Goal: Task Accomplishment & Management: Use online tool/utility

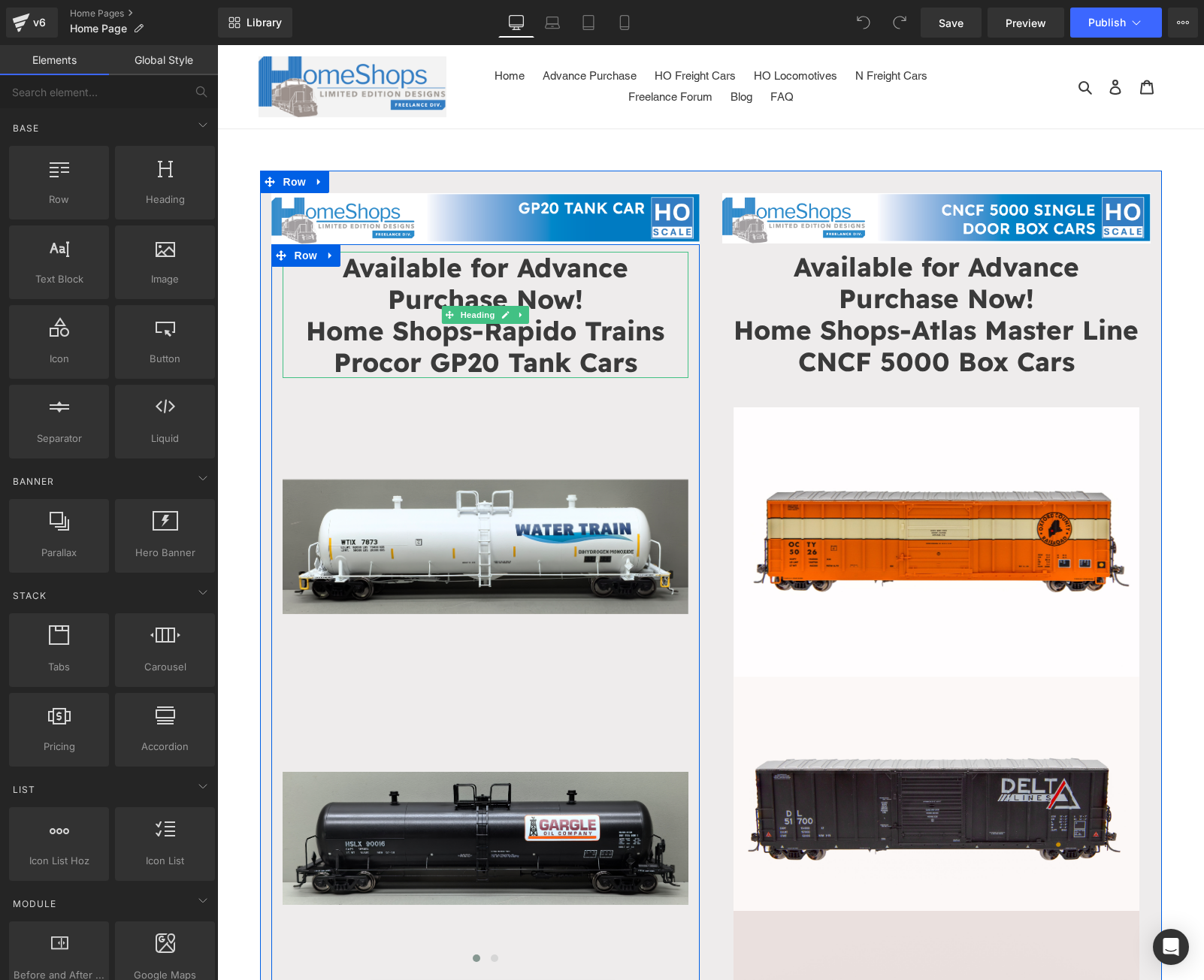
click at [583, 295] on h1 "Available for Advance Purchase Now!" at bounding box center [485, 282] width 406 height 63
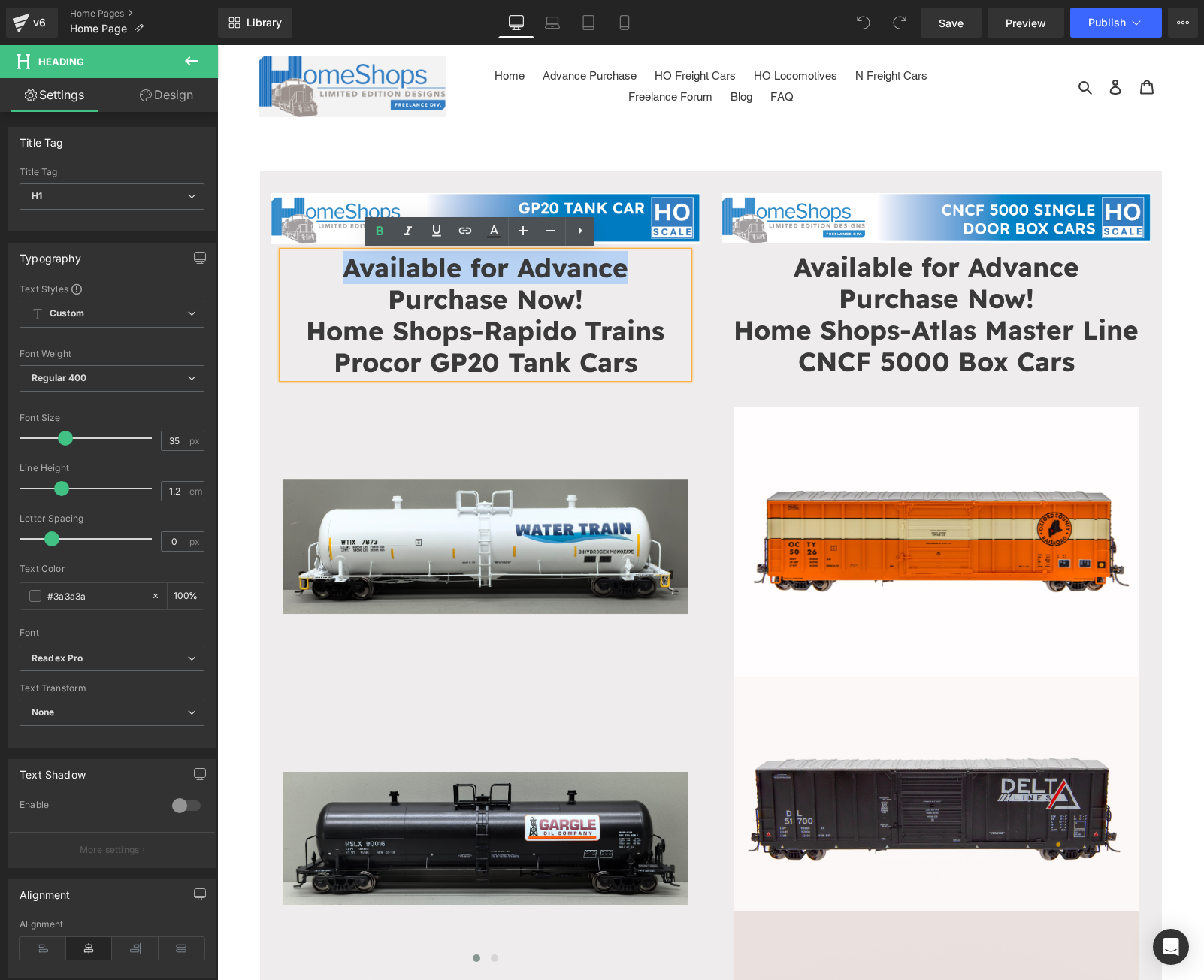
drag, startPoint x: 337, startPoint y: 273, endPoint x: 634, endPoint y: 271, distance: 297.0
click at [634, 271] on h1 "Available for Advance Purchase Now!" at bounding box center [485, 282] width 406 height 63
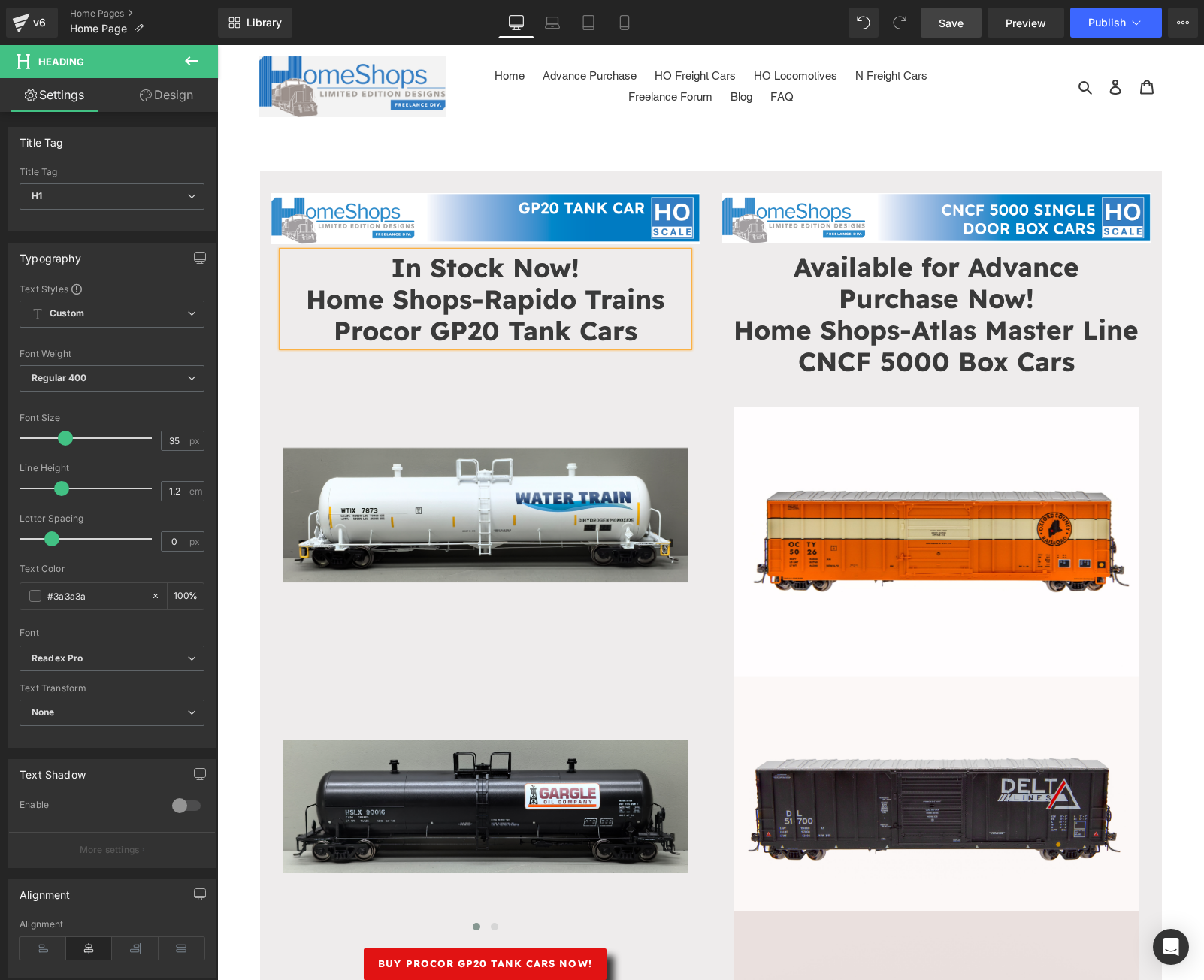
click at [940, 25] on span "Save" at bounding box center [951, 22] width 25 height 16
click at [1125, 21] on span "Publish" at bounding box center [1108, 22] width 38 height 12
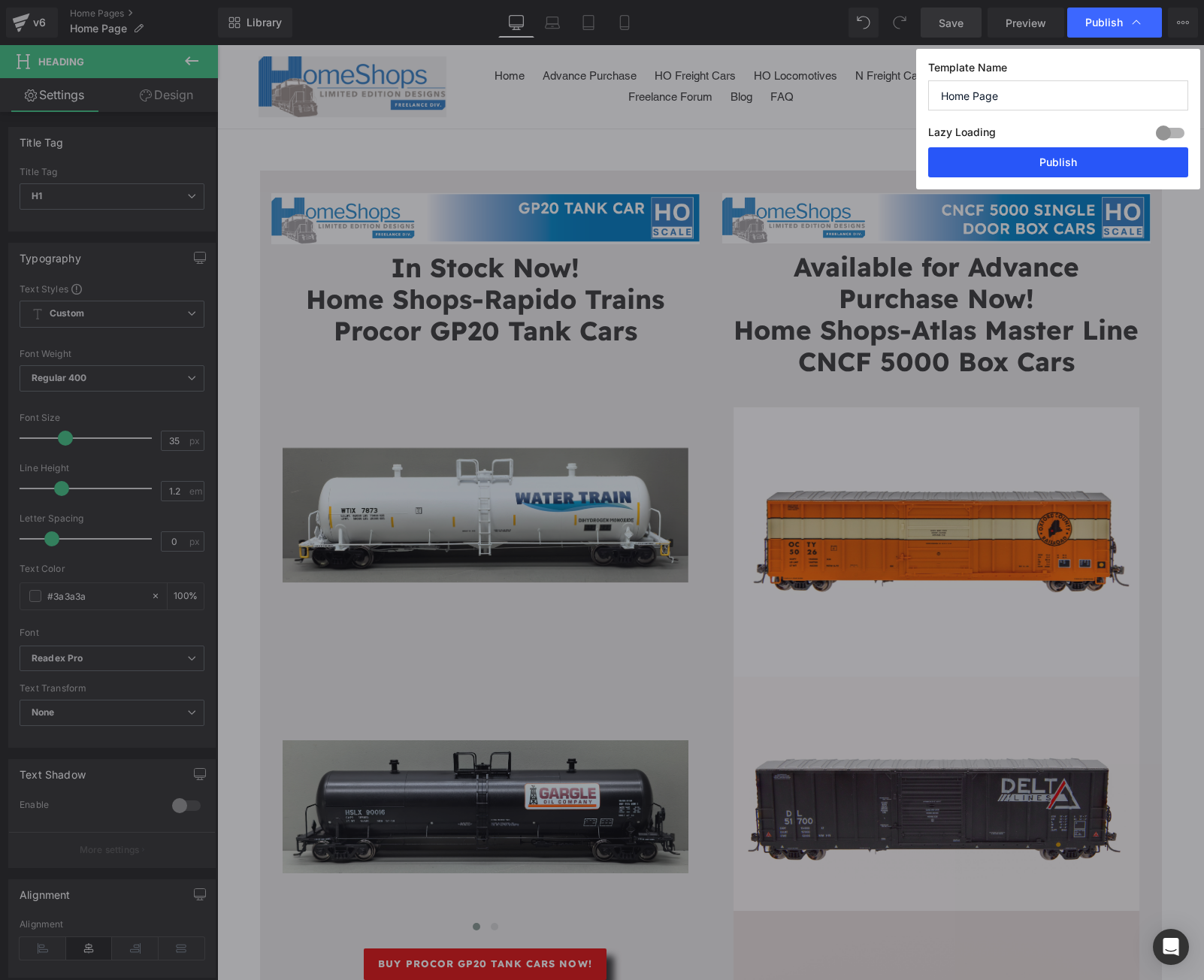
click at [1072, 147] on button "Publish" at bounding box center [1058, 162] width 260 height 30
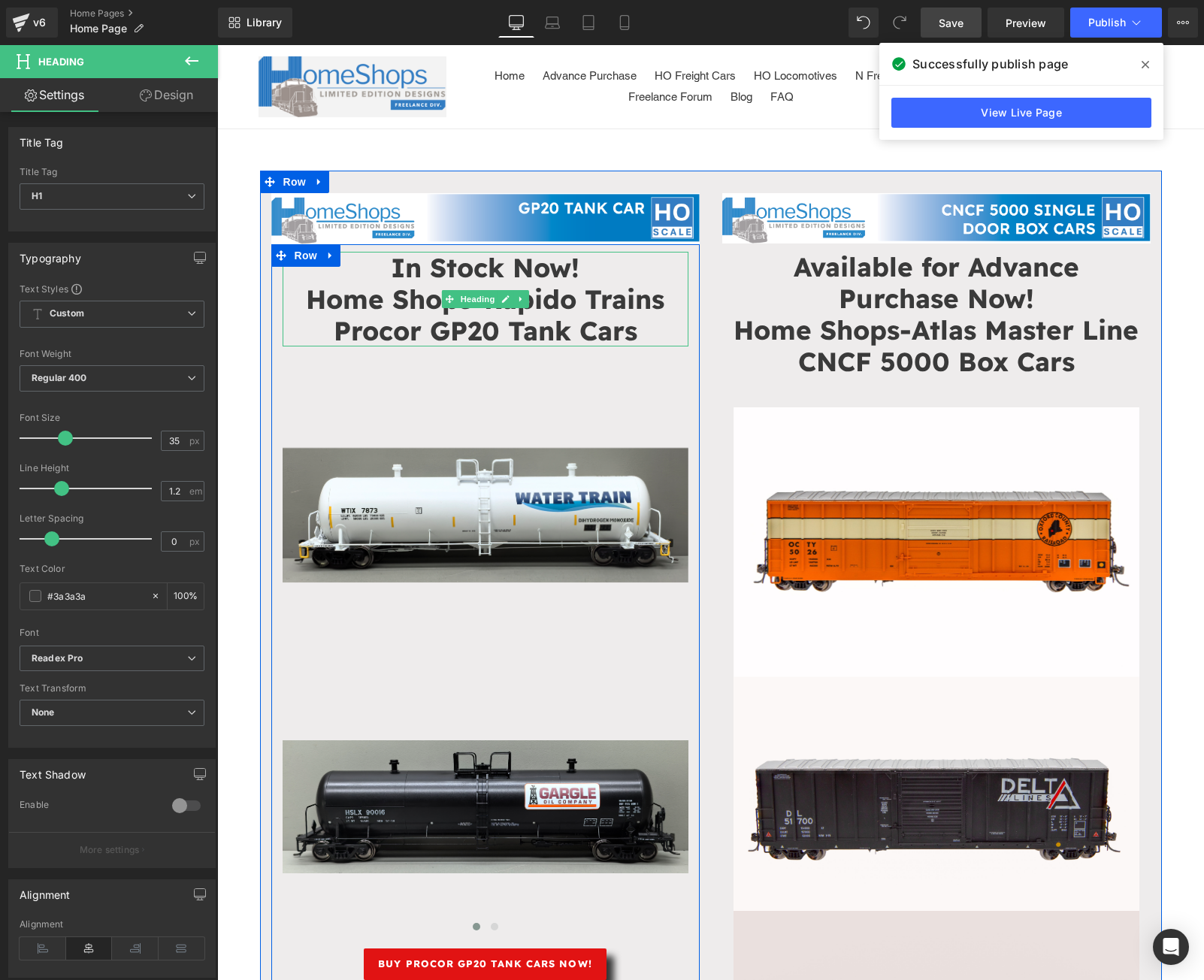
click at [605, 271] on h1 "In Stock Now!" at bounding box center [485, 267] width 406 height 32
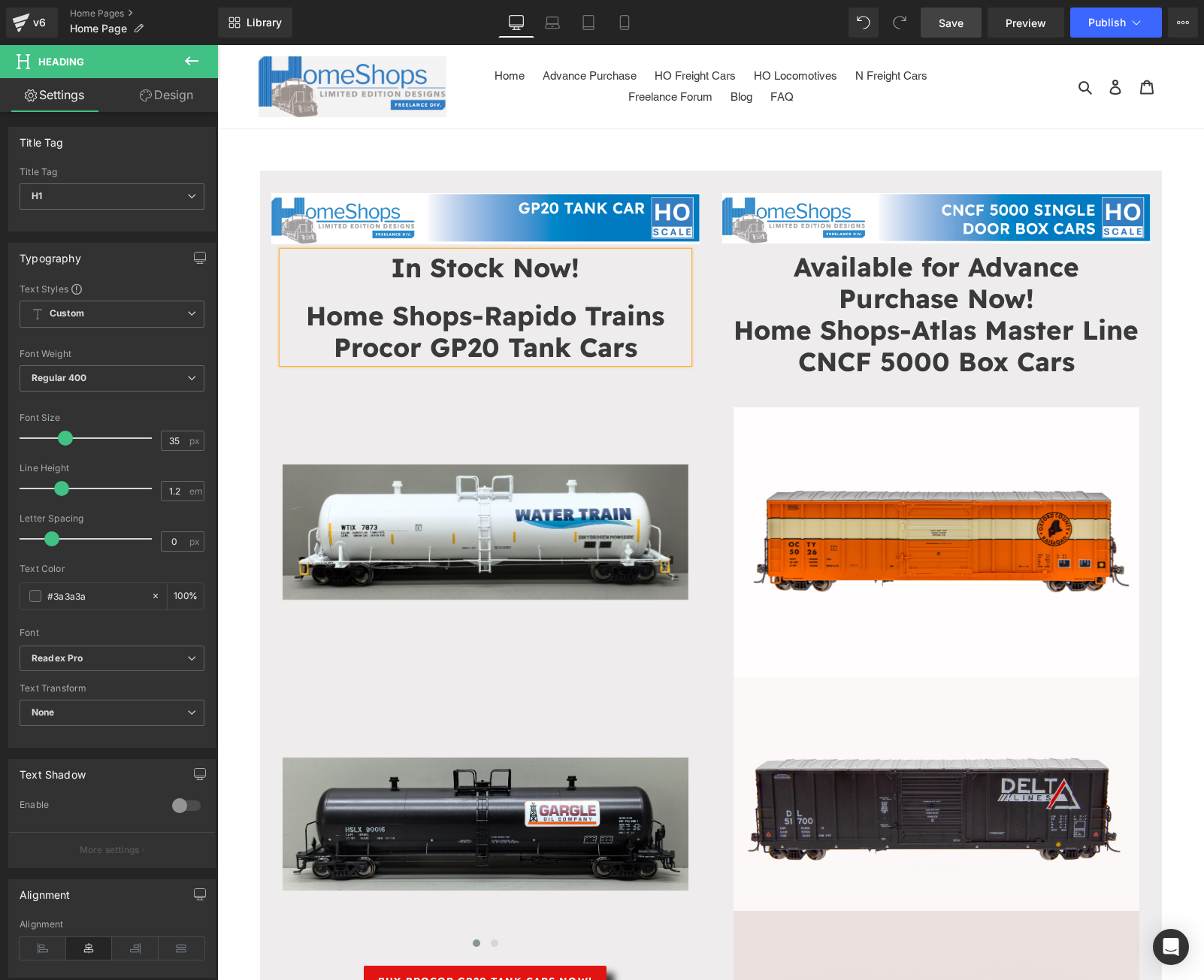
click at [959, 22] on span "Save" at bounding box center [951, 22] width 25 height 16
click at [1120, 33] on button "Publish" at bounding box center [1116, 22] width 91 height 30
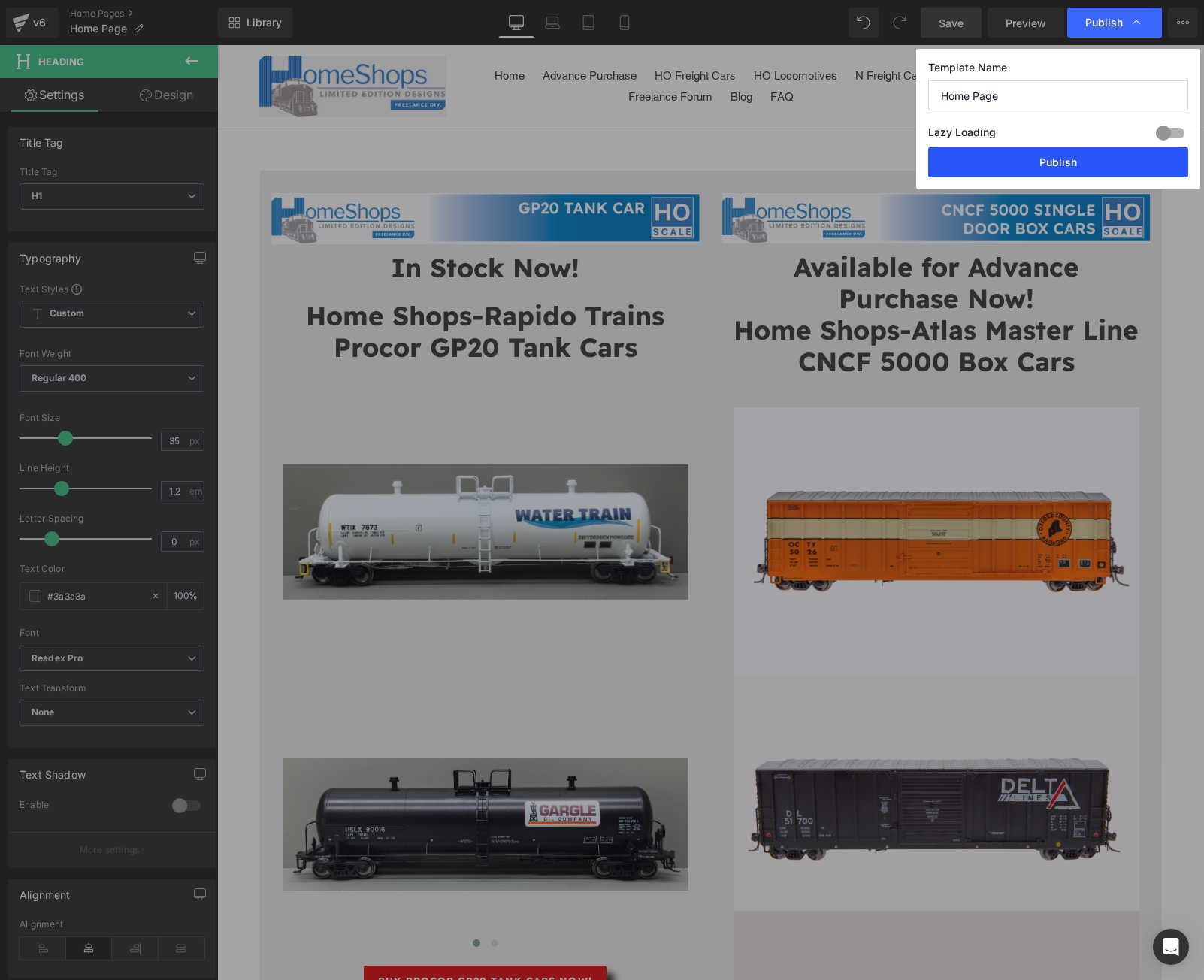
click at [1062, 166] on button "Publish" at bounding box center [1058, 162] width 260 height 30
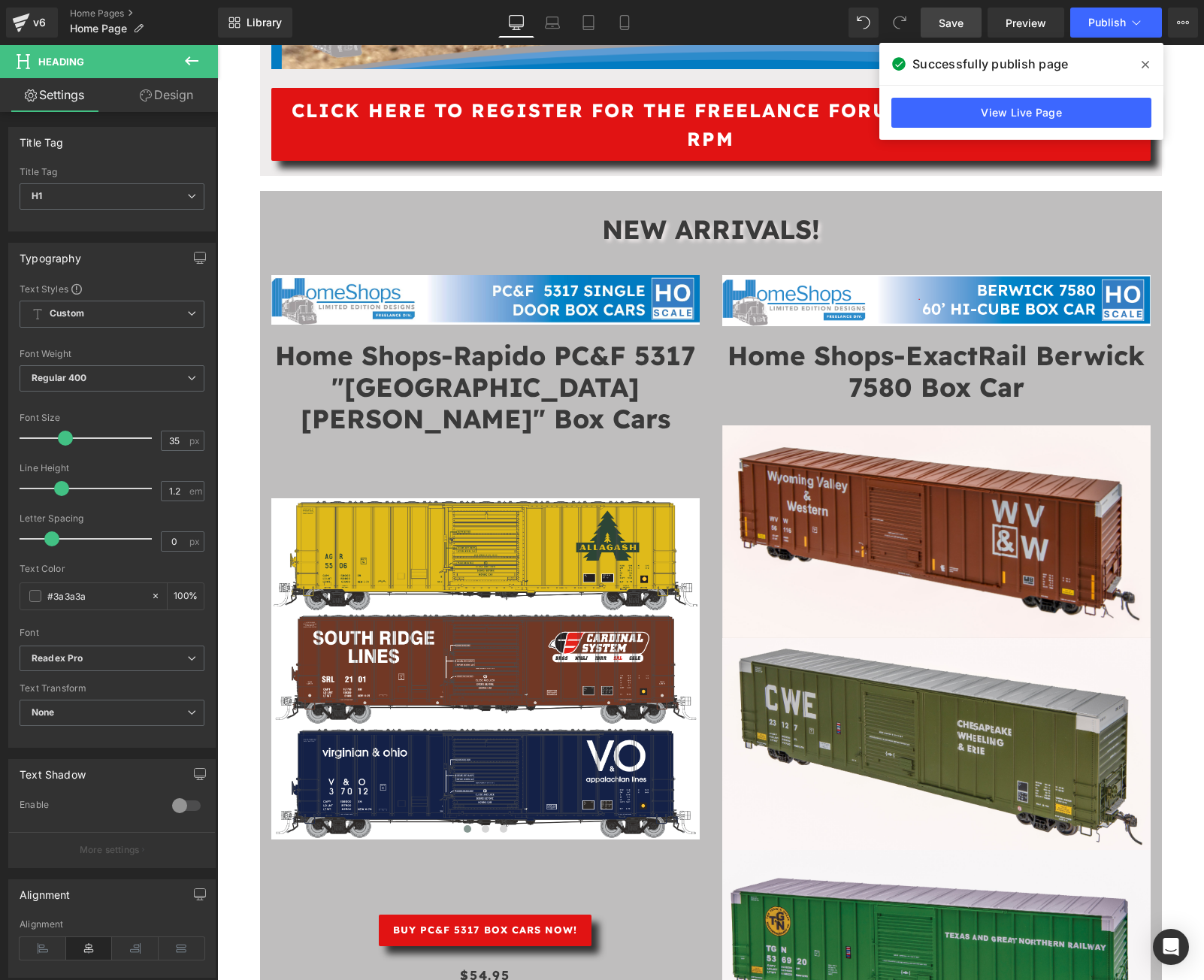
scroll to position [1804, 0]
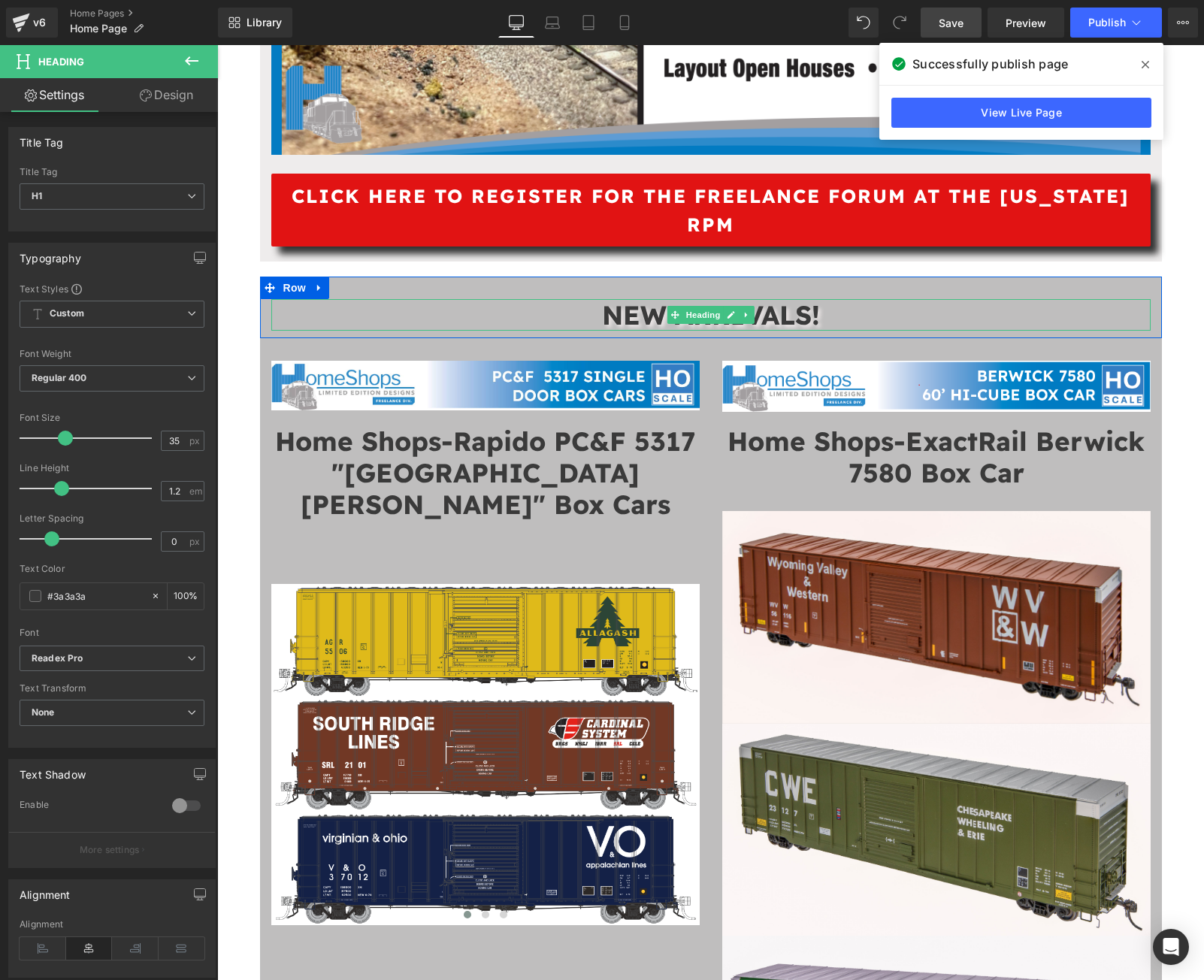
click at [655, 312] on strong "NEW ARRIVALS!" at bounding box center [711, 315] width 218 height 33
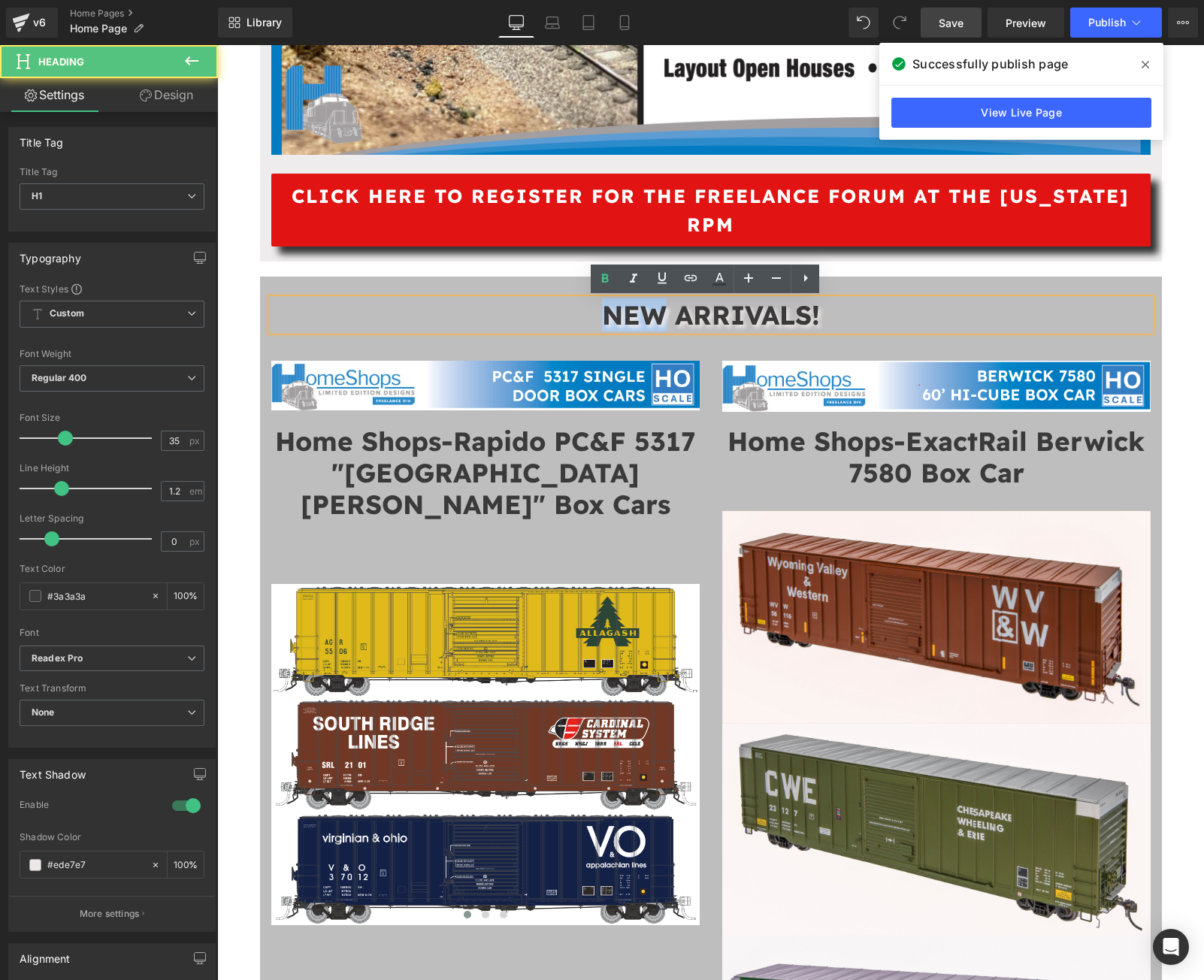
drag, startPoint x: 597, startPoint y: 319, endPoint x: 661, endPoint y: 318, distance: 64.0
click at [661, 318] on strong "NEW ARRIVALS!" at bounding box center [711, 315] width 218 height 33
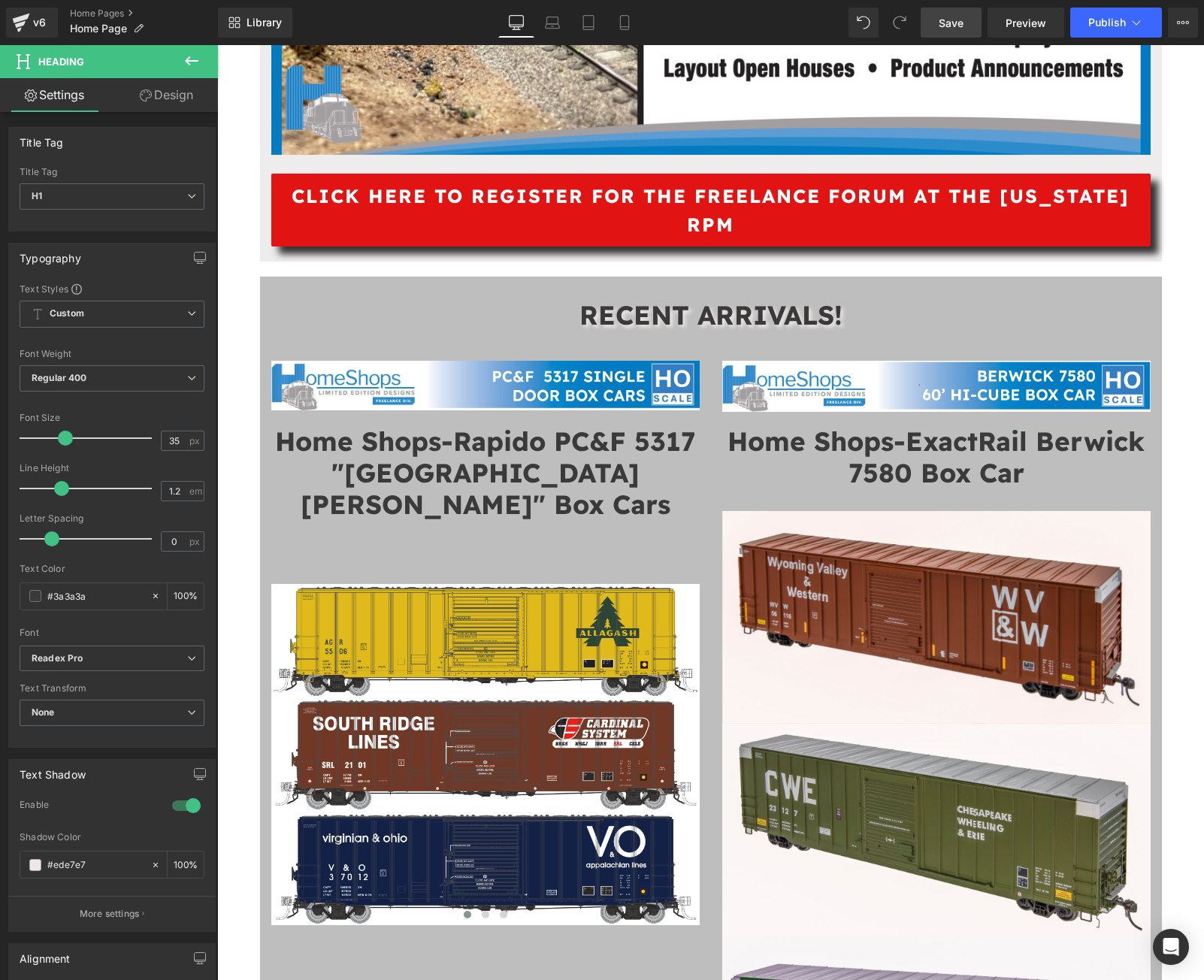
click at [940, 16] on span "Save" at bounding box center [951, 22] width 25 height 16
click at [1095, 24] on span "Publish" at bounding box center [1108, 22] width 38 height 12
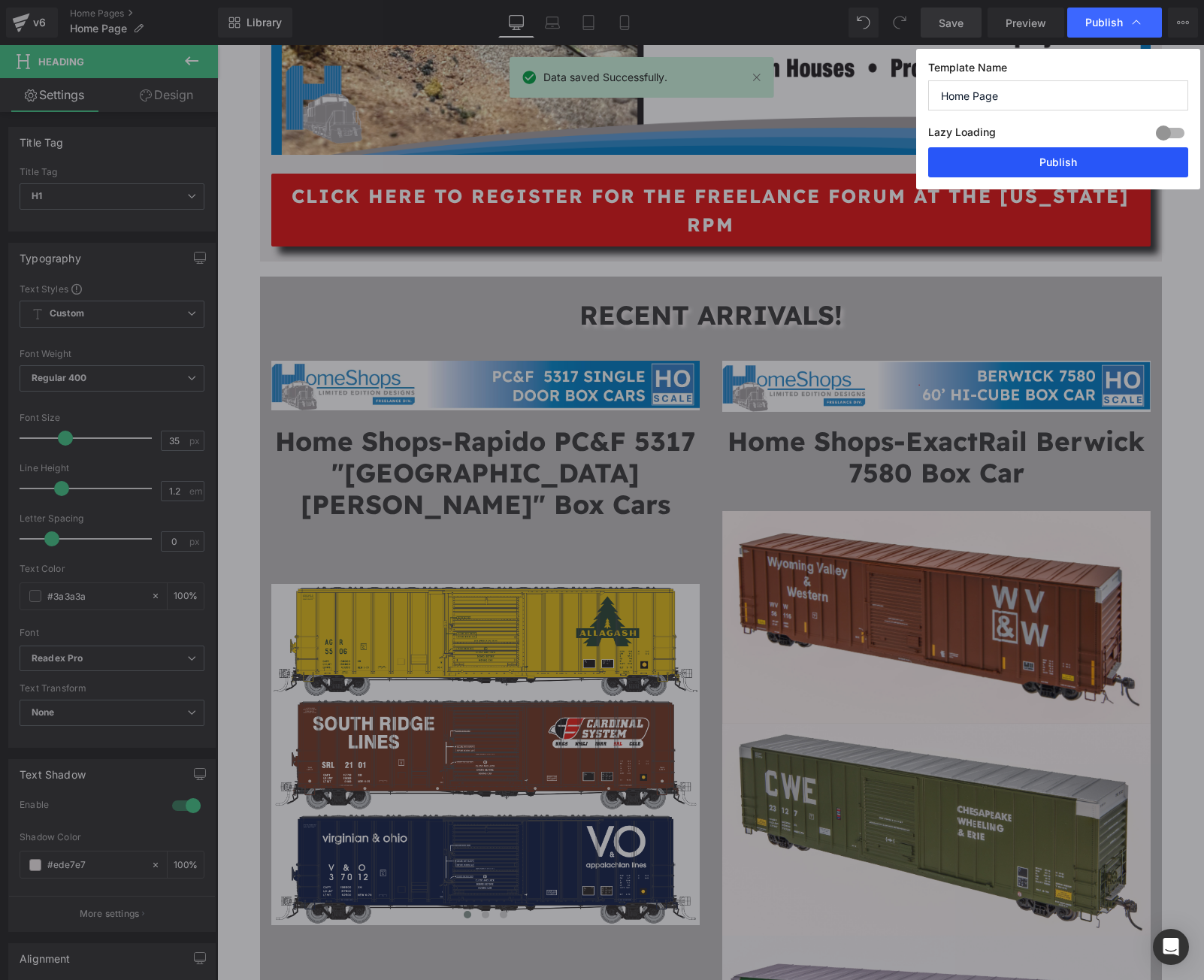
click at [1063, 164] on button "Publish" at bounding box center [1058, 162] width 260 height 30
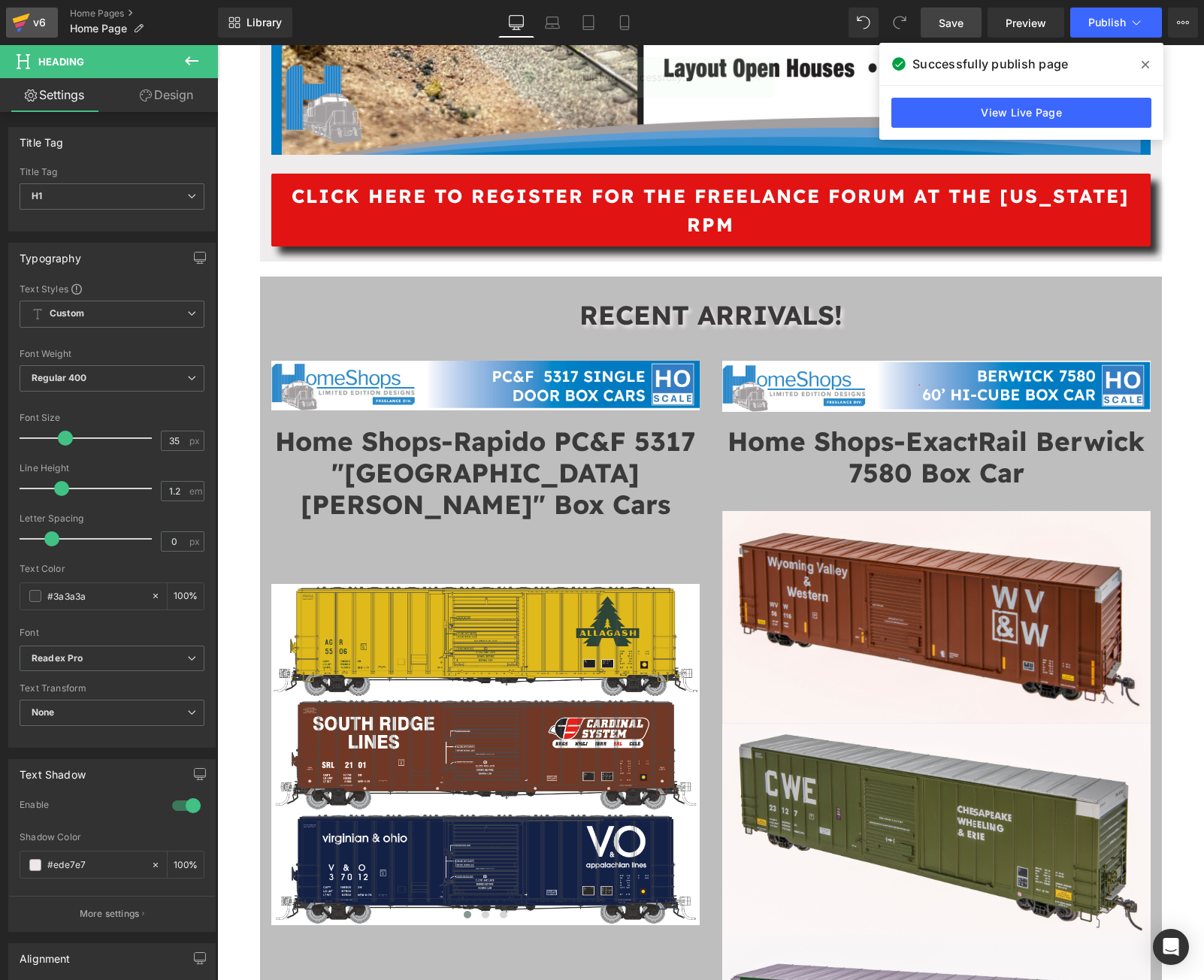
click at [42, 21] on div "v6" at bounding box center [40, 22] width 19 height 20
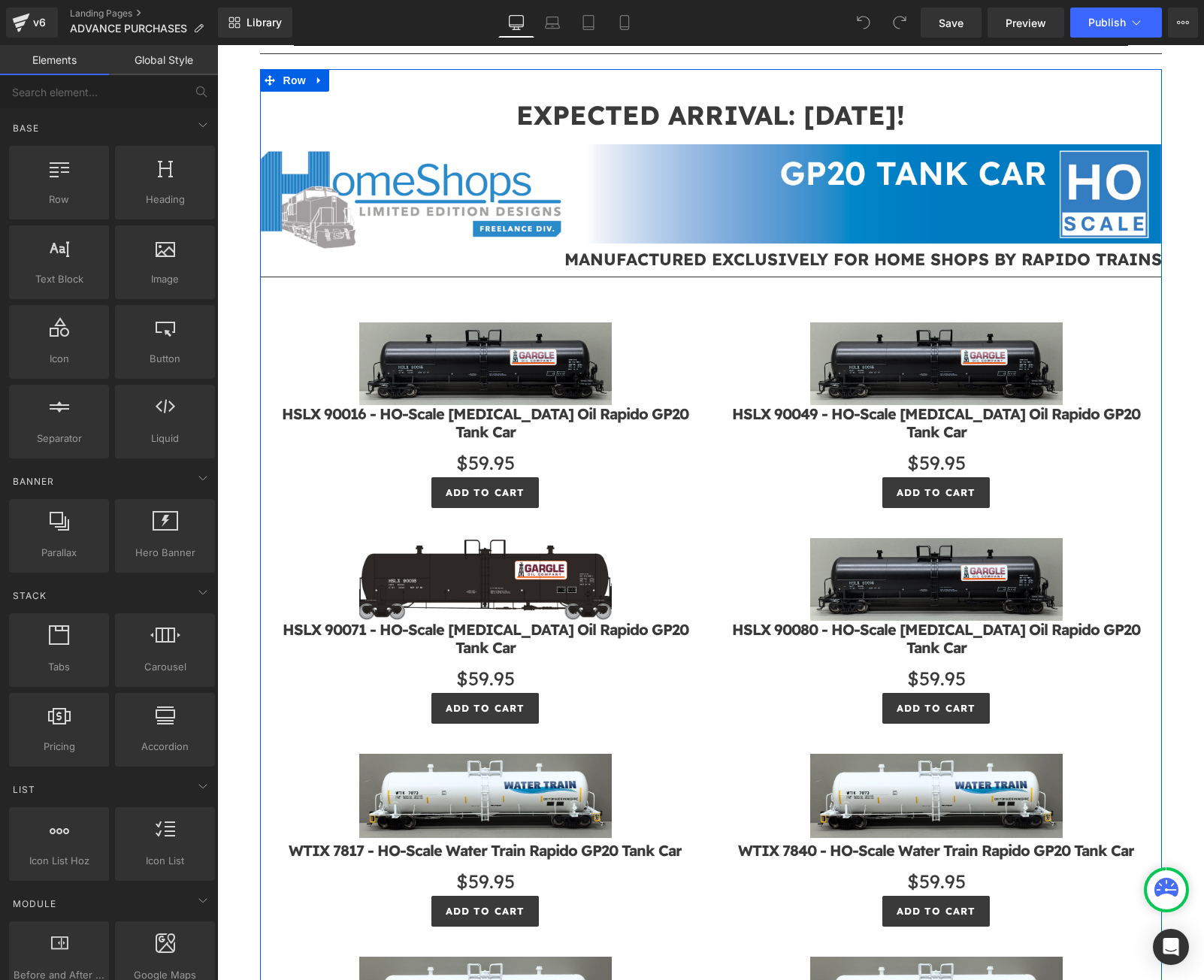
scroll to position [100, 0]
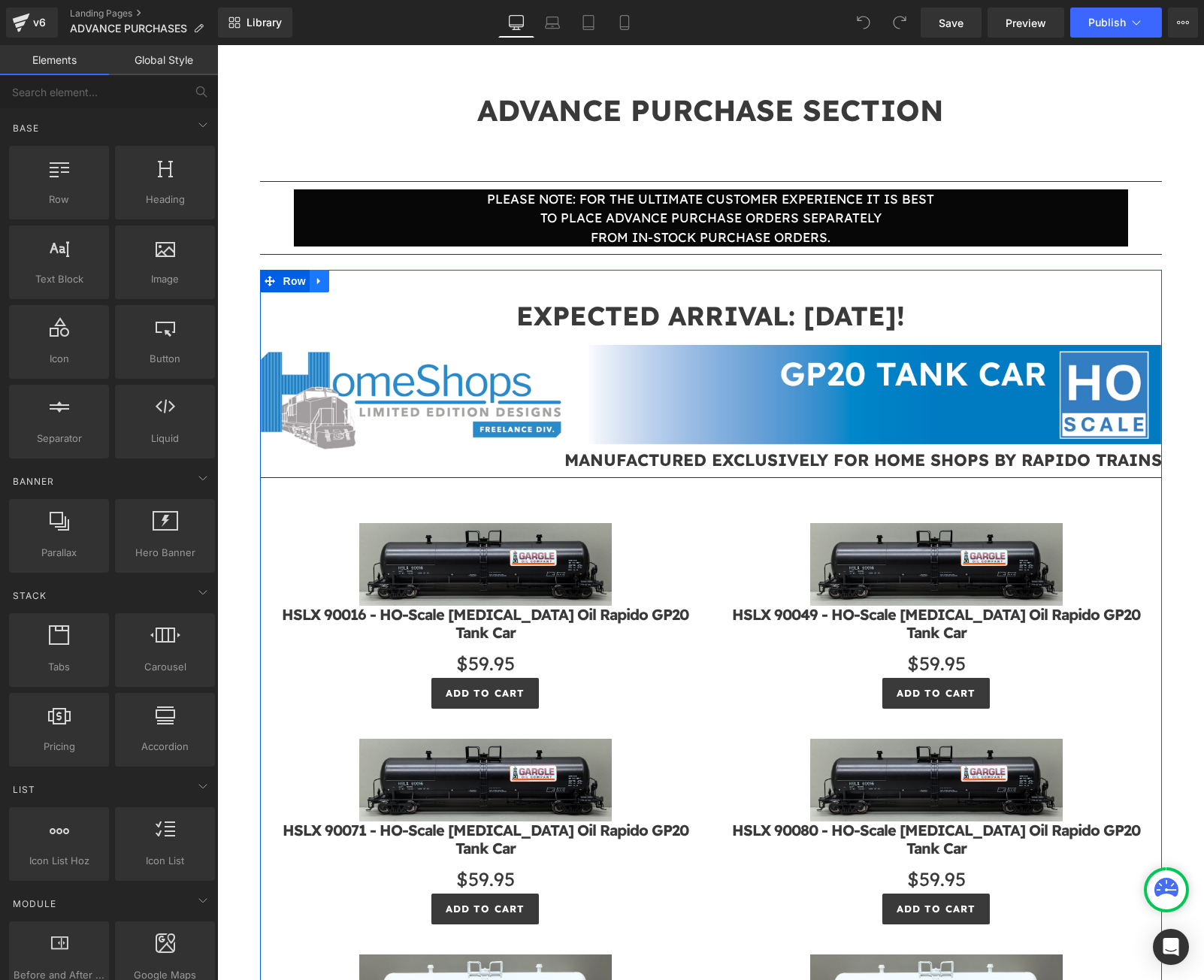
click at [316, 283] on icon at bounding box center [320, 281] width 10 height 11
click at [353, 286] on icon at bounding box center [358, 281] width 10 height 11
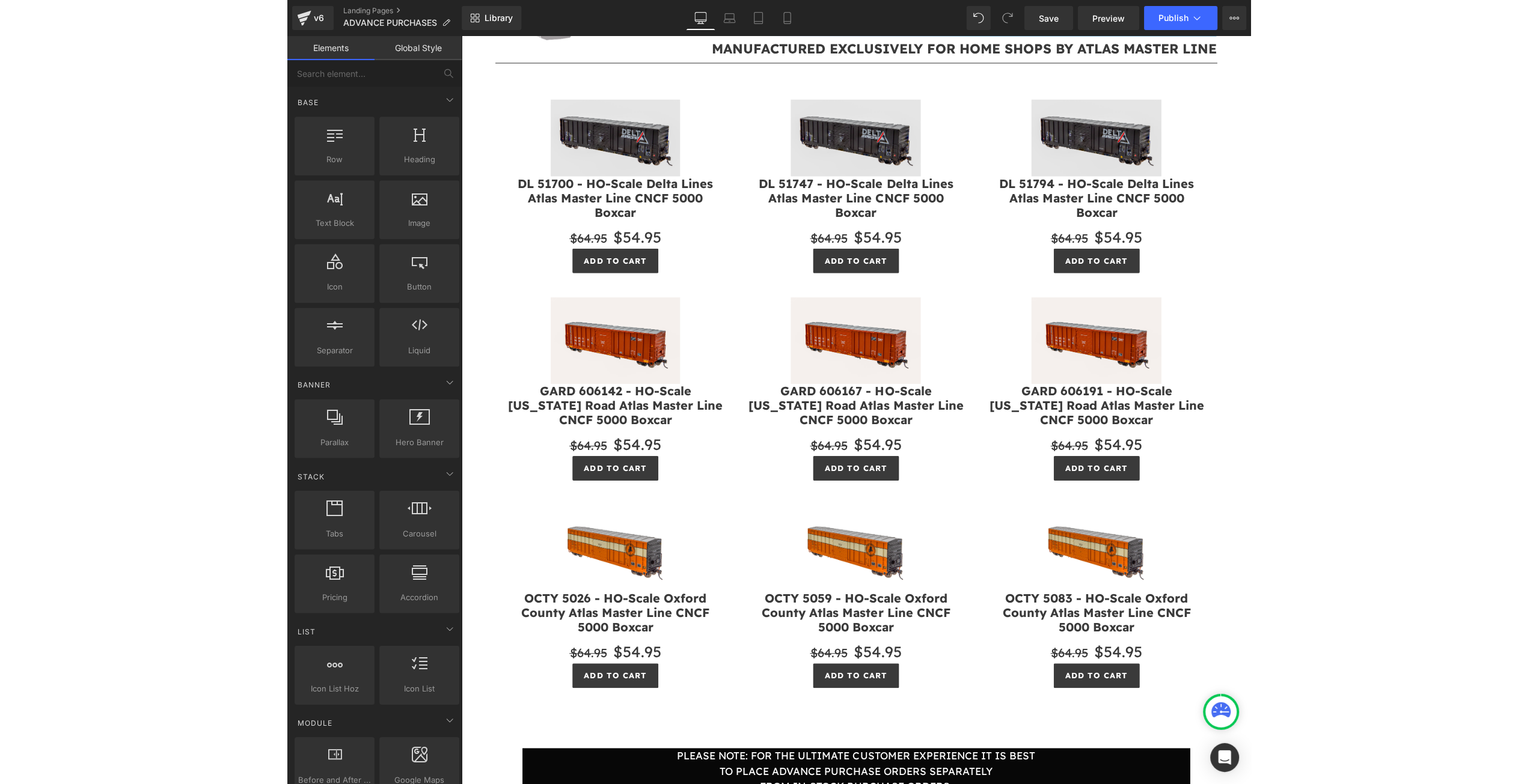
scroll to position [118, 0]
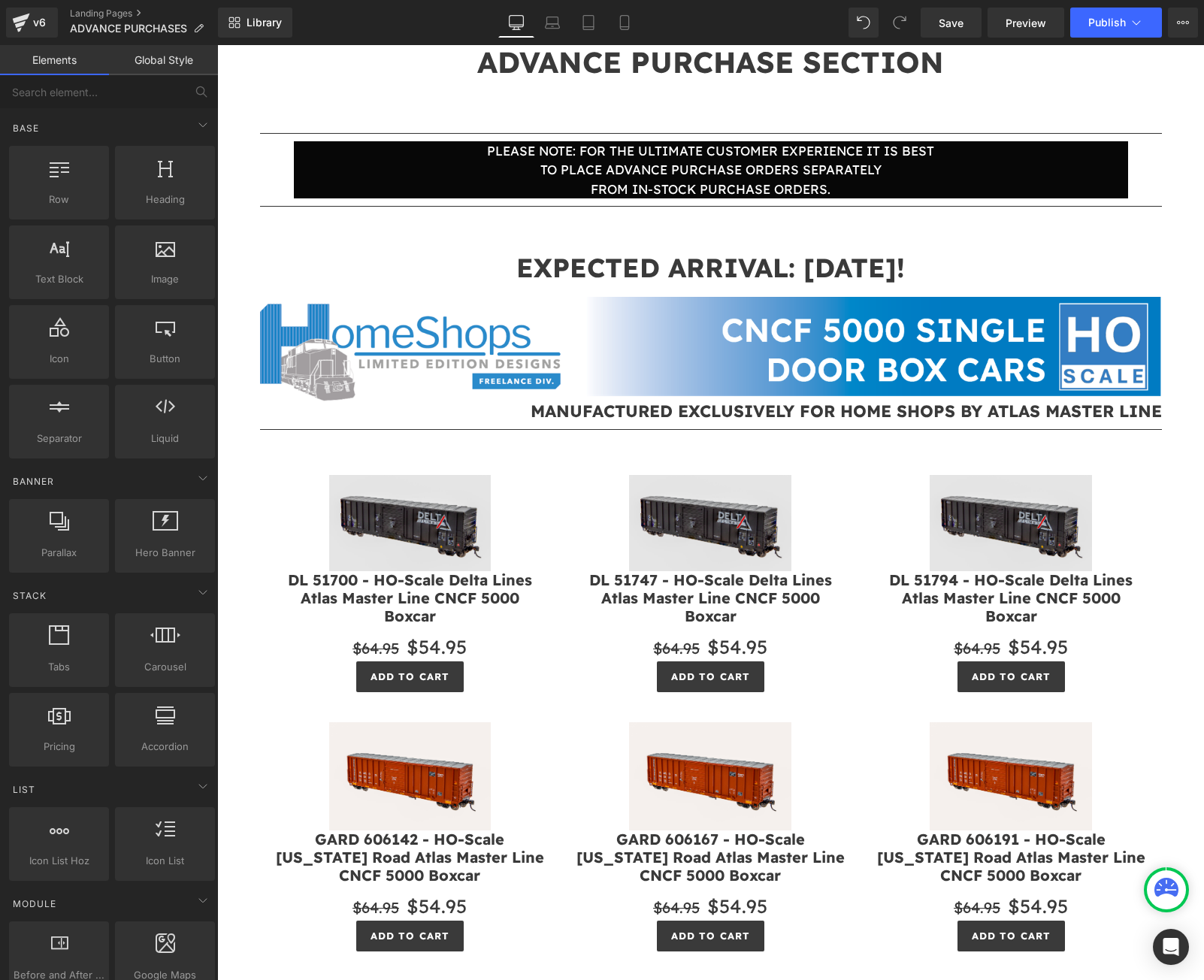
drag, startPoint x: 952, startPoint y: 32, endPoint x: 1196, endPoint y: 45, distance: 244.3
click at [957, 31] on link "Save" at bounding box center [951, 22] width 61 height 30
click at [1145, 24] on button "Publish" at bounding box center [1116, 22] width 91 height 30
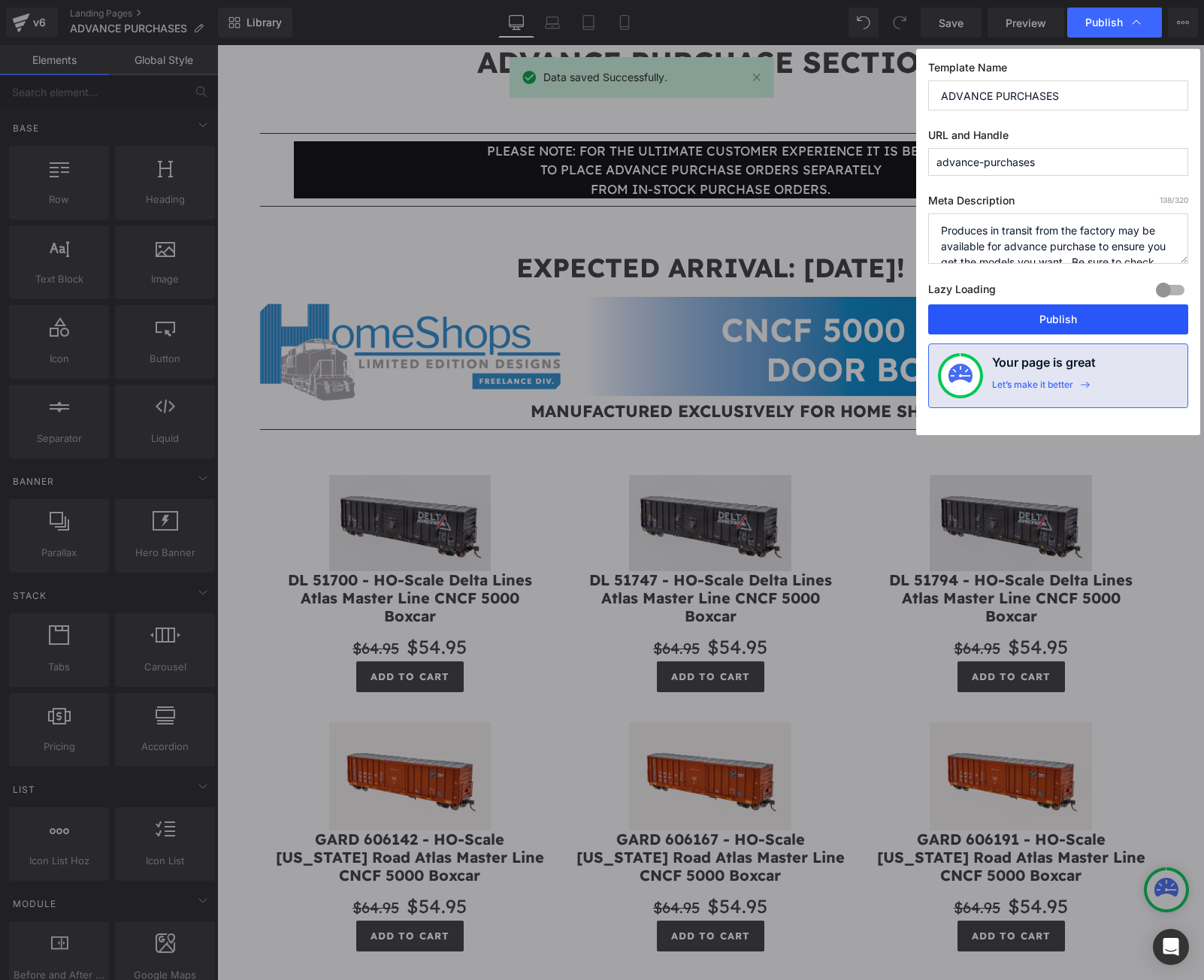
click at [1002, 313] on button "Publish" at bounding box center [1058, 319] width 260 height 30
